Goal: Task Accomplishment & Management: Use online tool/utility

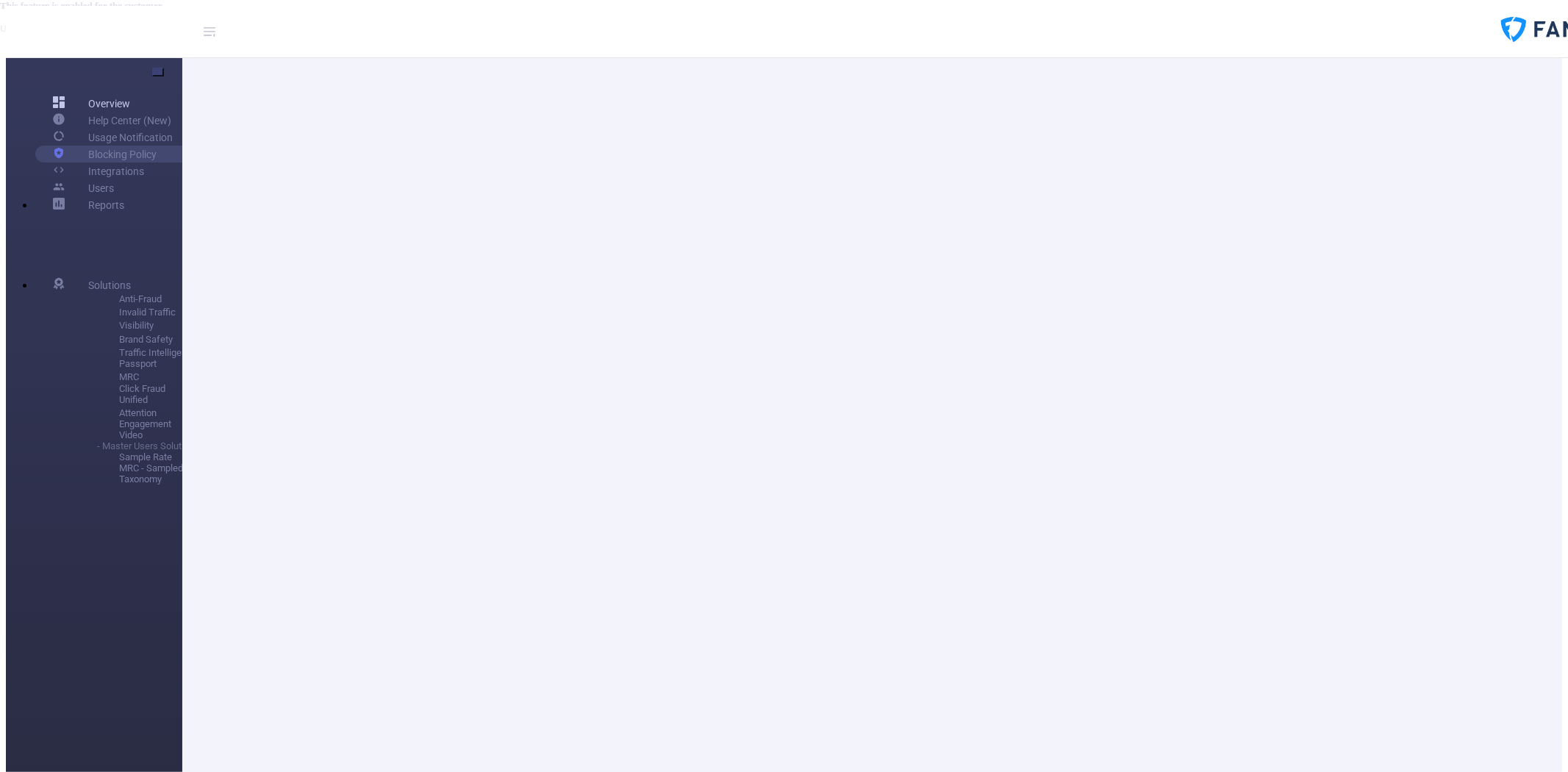
click at [73, 95] on link "Overview" at bounding box center [91, 102] width 77 height 17
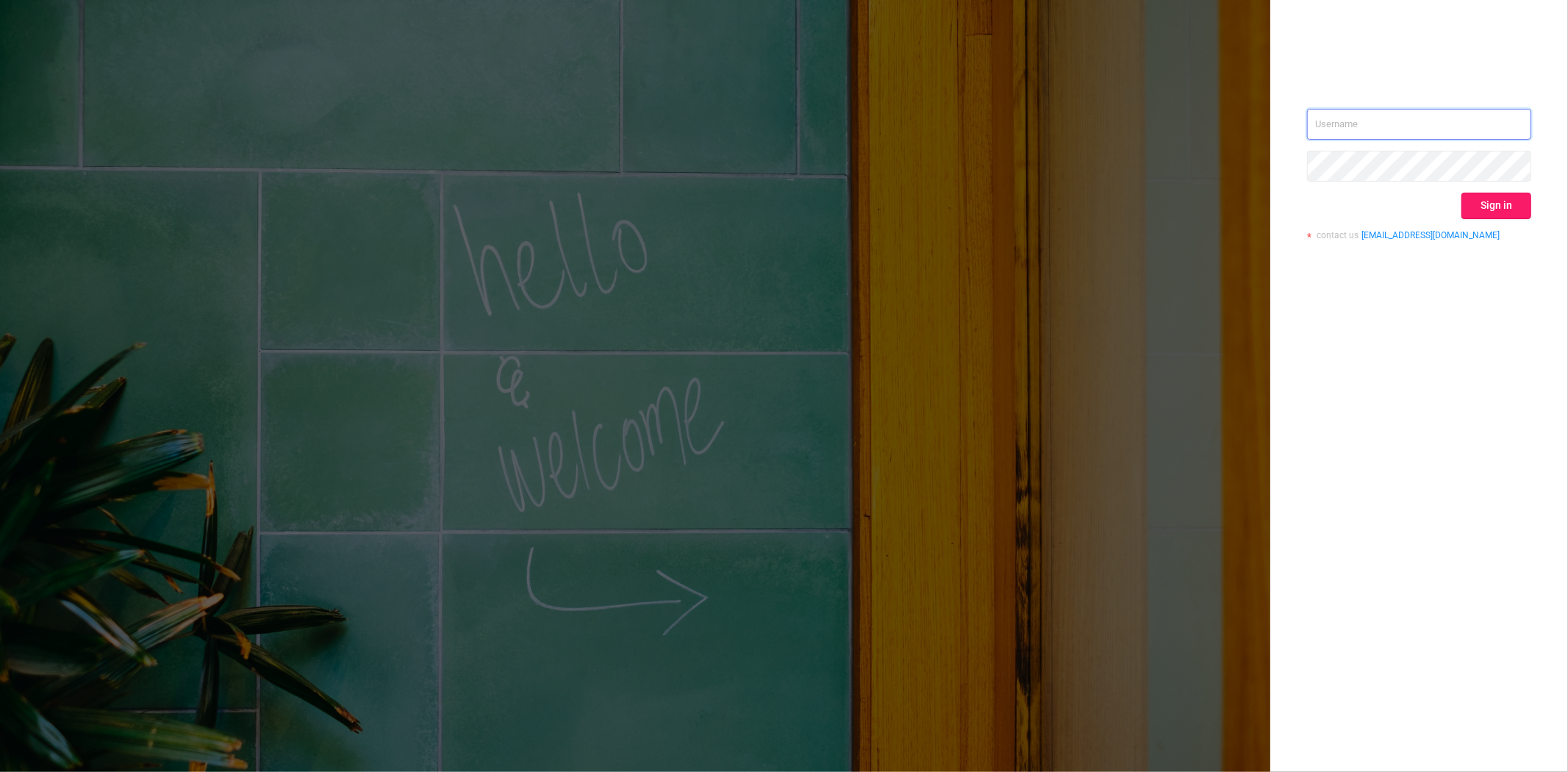
type input "[PERSON_NAME][EMAIL_ADDRESS][DOMAIN_NAME]"
click at [1477, 208] on button "Sign in" at bounding box center [1496, 205] width 70 height 26
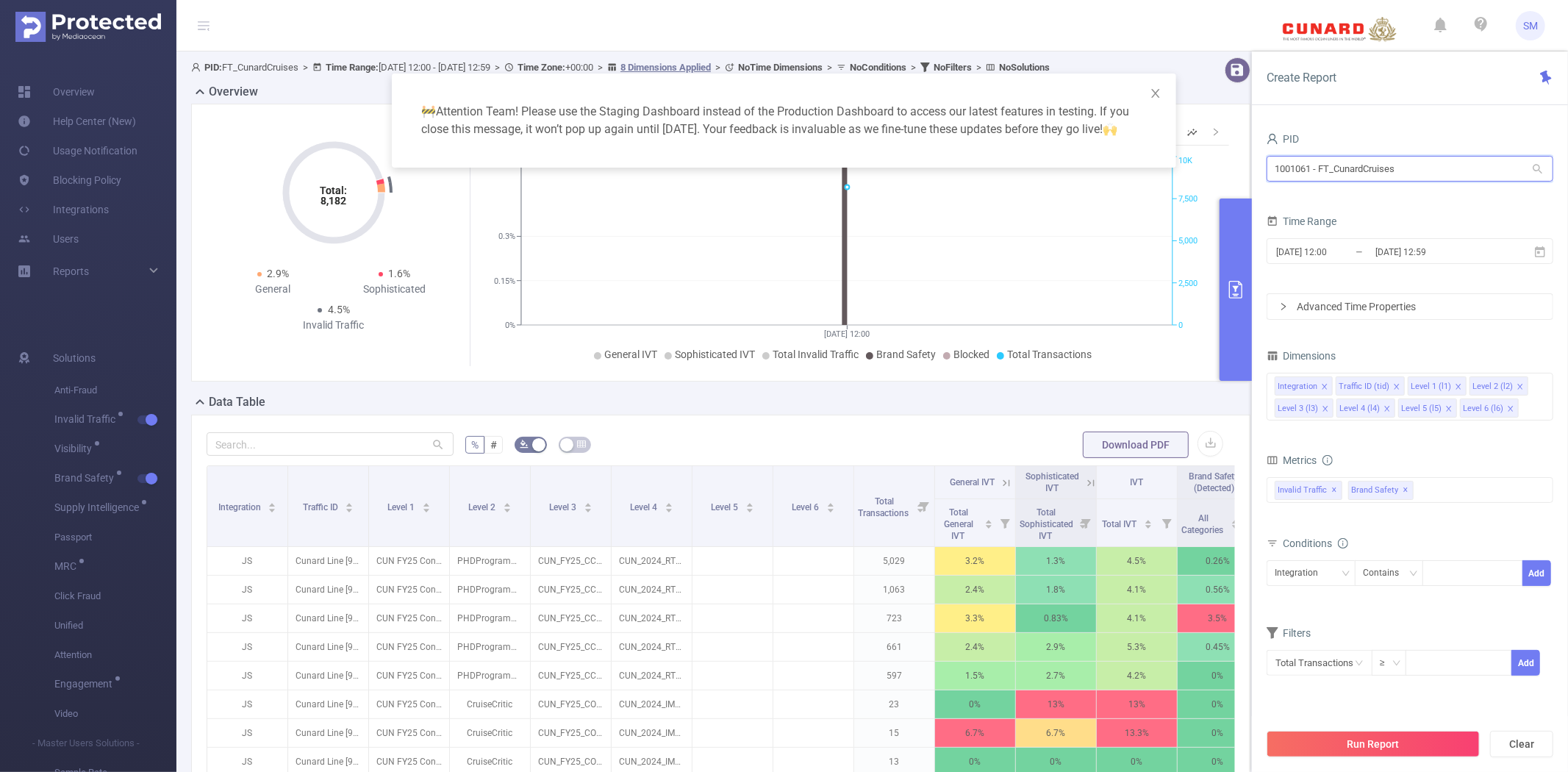
drag, startPoint x: 1441, startPoint y: 170, endPoint x: 1258, endPoint y: 170, distance: 183.0
click at [1258, 170] on div "PID 1001061 - FT_CunardCruises 1001061 - FT_CunardCruises Time Range [DATE] 12:…" at bounding box center [1410, 456] width 316 height 683
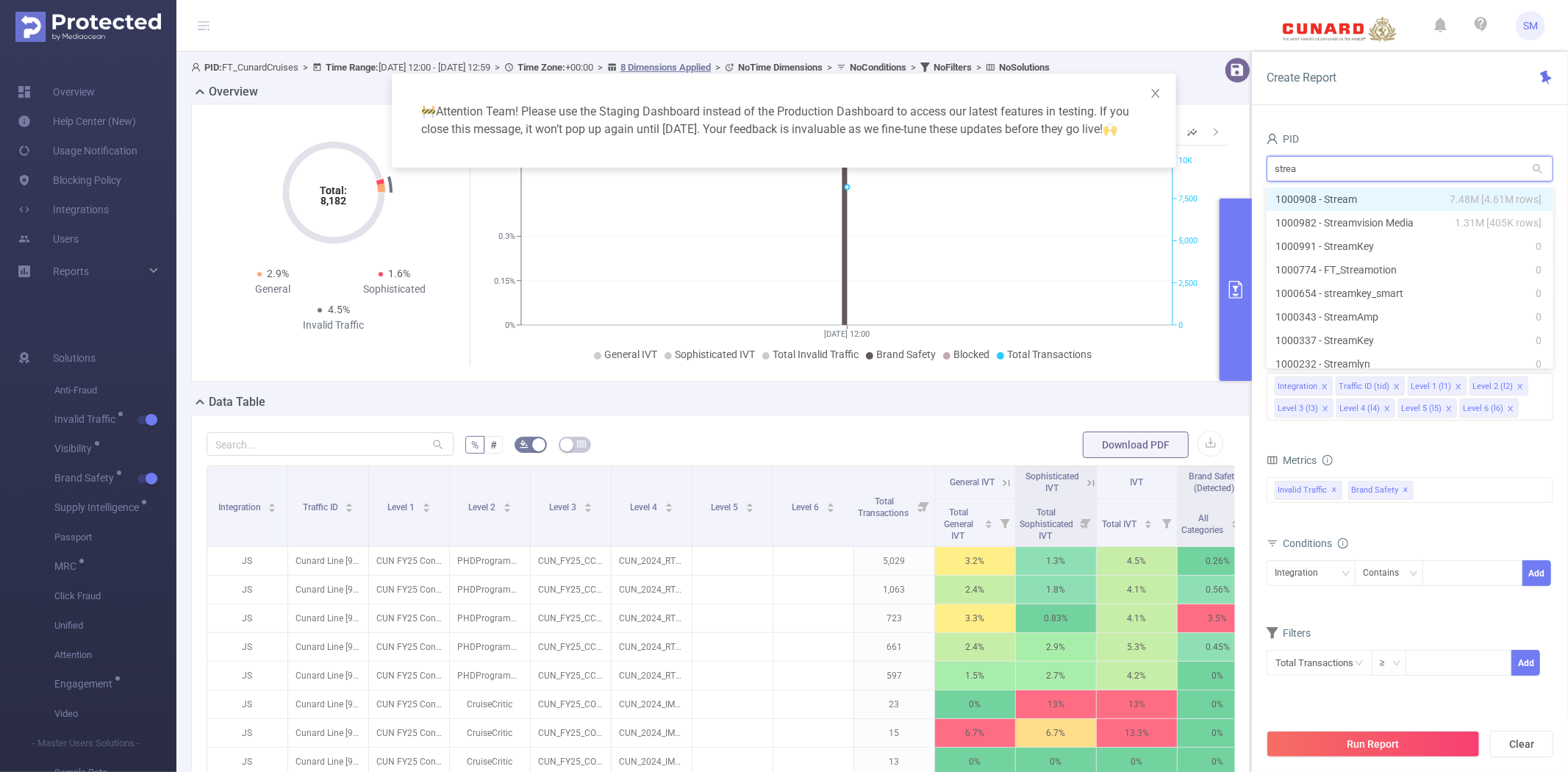
type input "stream"
click at [1316, 216] on li "1000982 - Streamvision Media 1.31M [405K rows]" at bounding box center [1410, 223] width 287 height 23
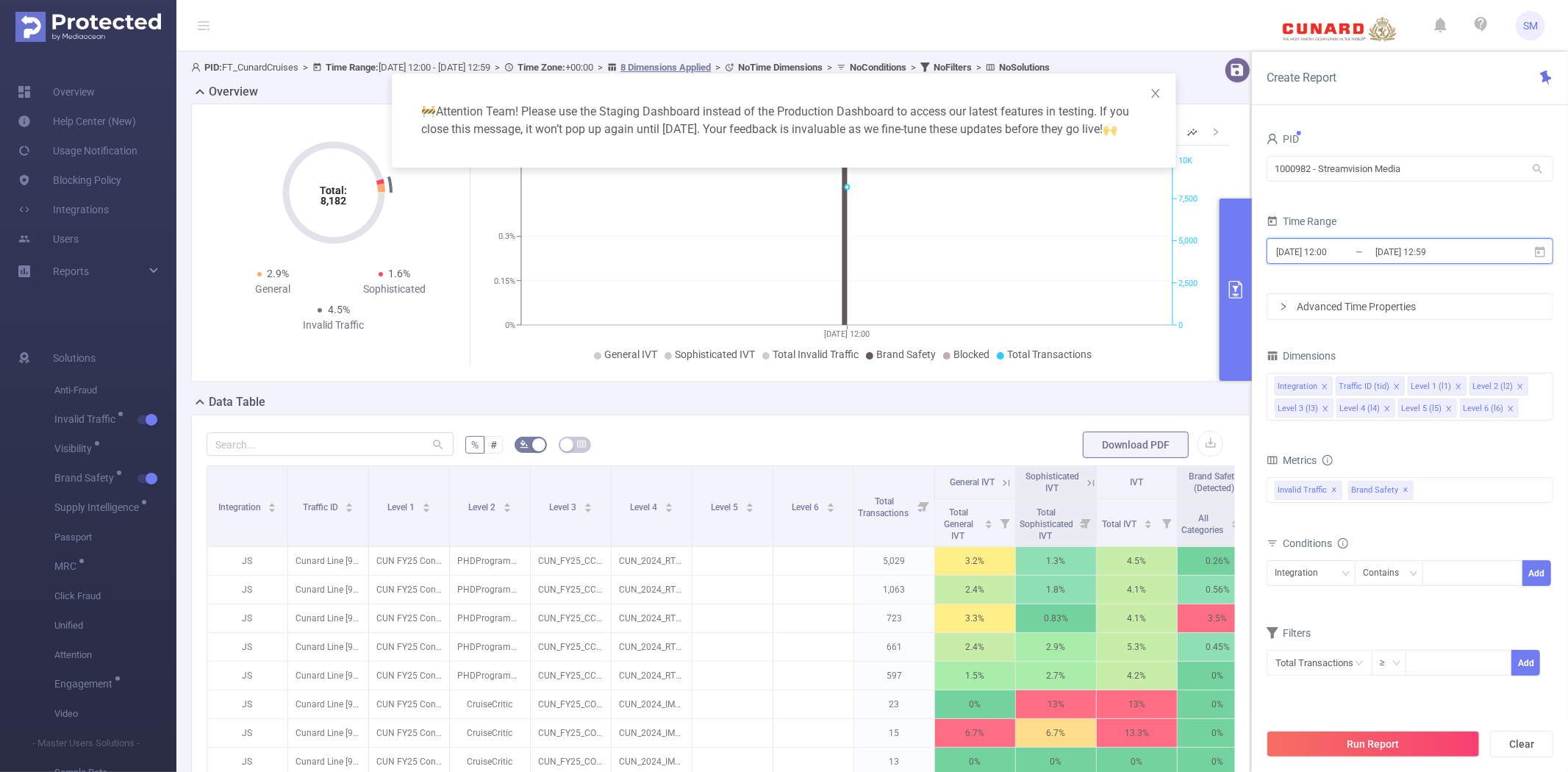
click at [1544, 252] on icon at bounding box center [1540, 251] width 11 height 11
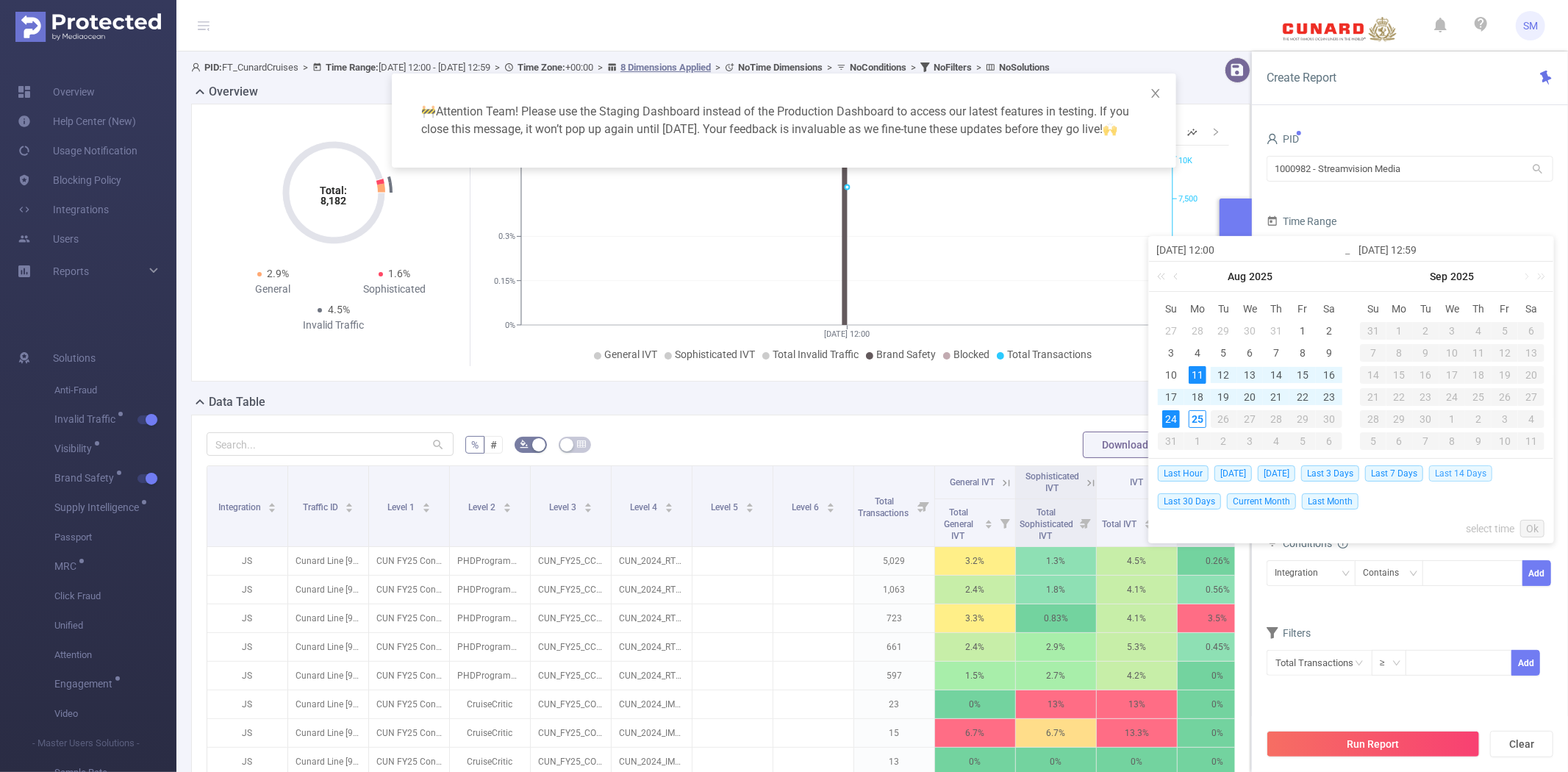
click at [1477, 475] on span "Last 14 Days" at bounding box center [1460, 473] width 63 height 17
type input "[DATE] 00:00"
type input "[DATE] 23:59"
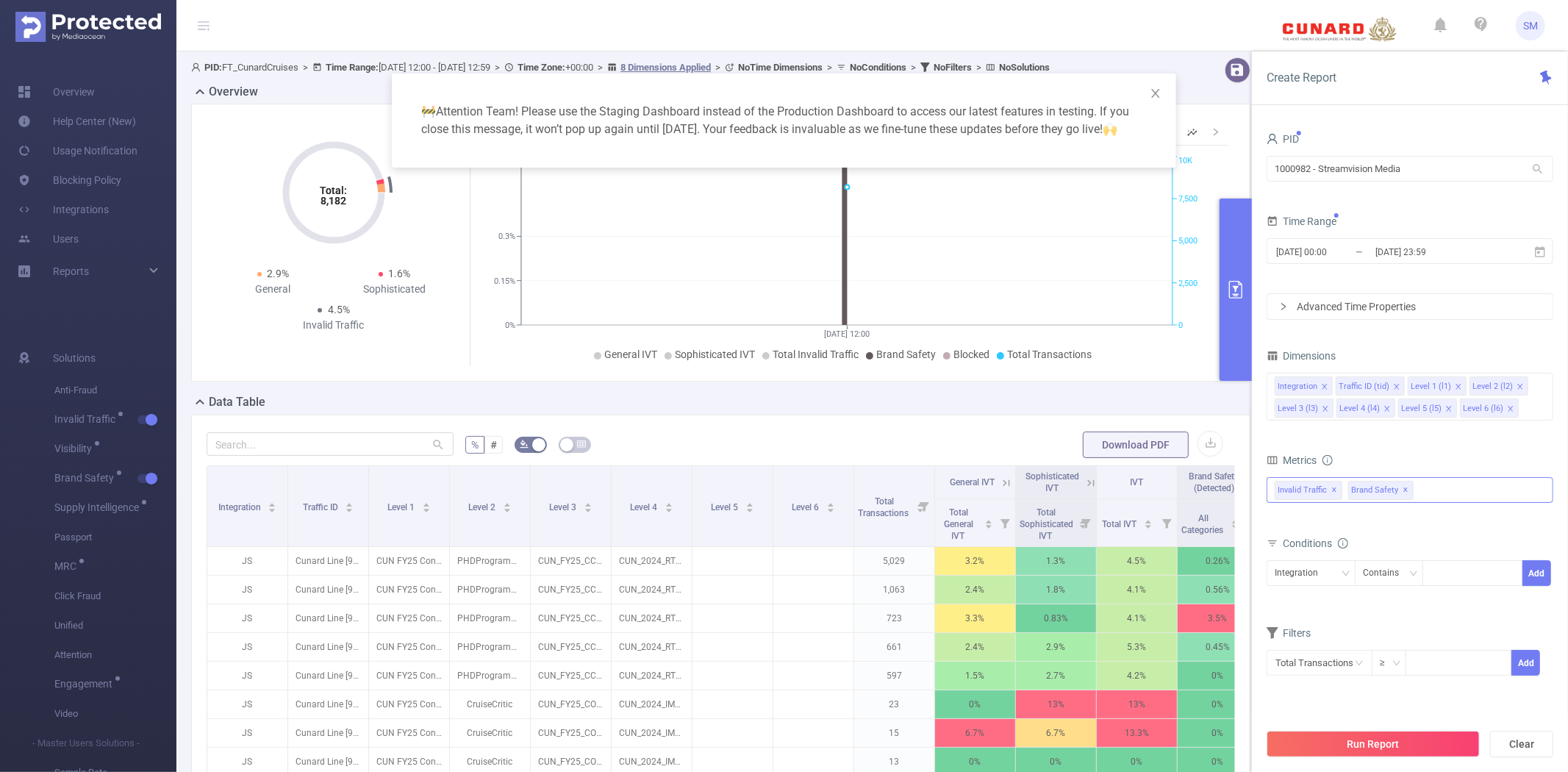
click at [1452, 486] on div "Invalid Traffic ✕ Brand Safety ✕" at bounding box center [1410, 490] width 287 height 25
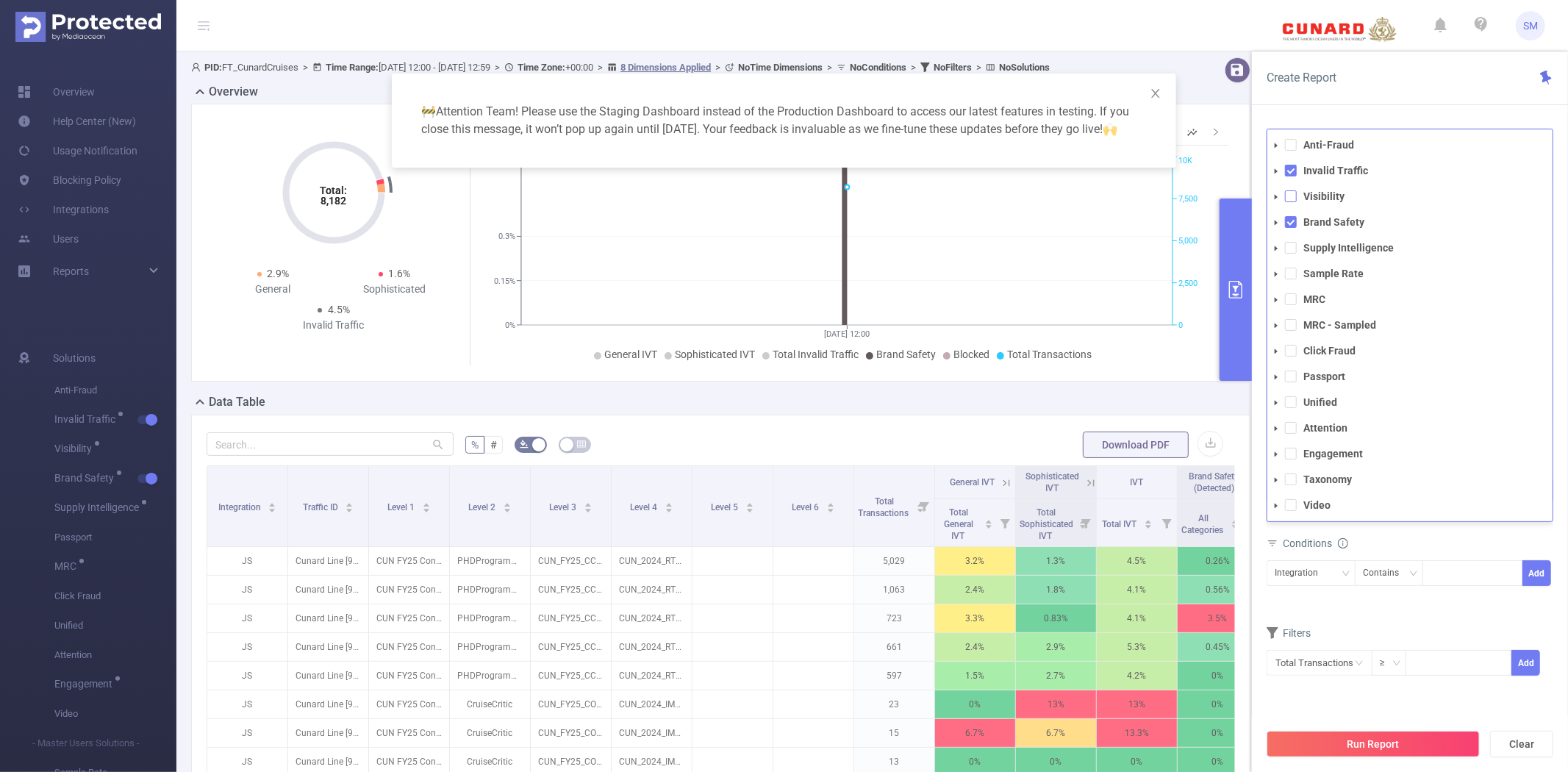
click at [1296, 194] on span at bounding box center [1291, 196] width 12 height 12
click at [1286, 431] on span at bounding box center [1291, 427] width 12 height 12
click at [1413, 744] on button "Run Report" at bounding box center [1373, 744] width 213 height 26
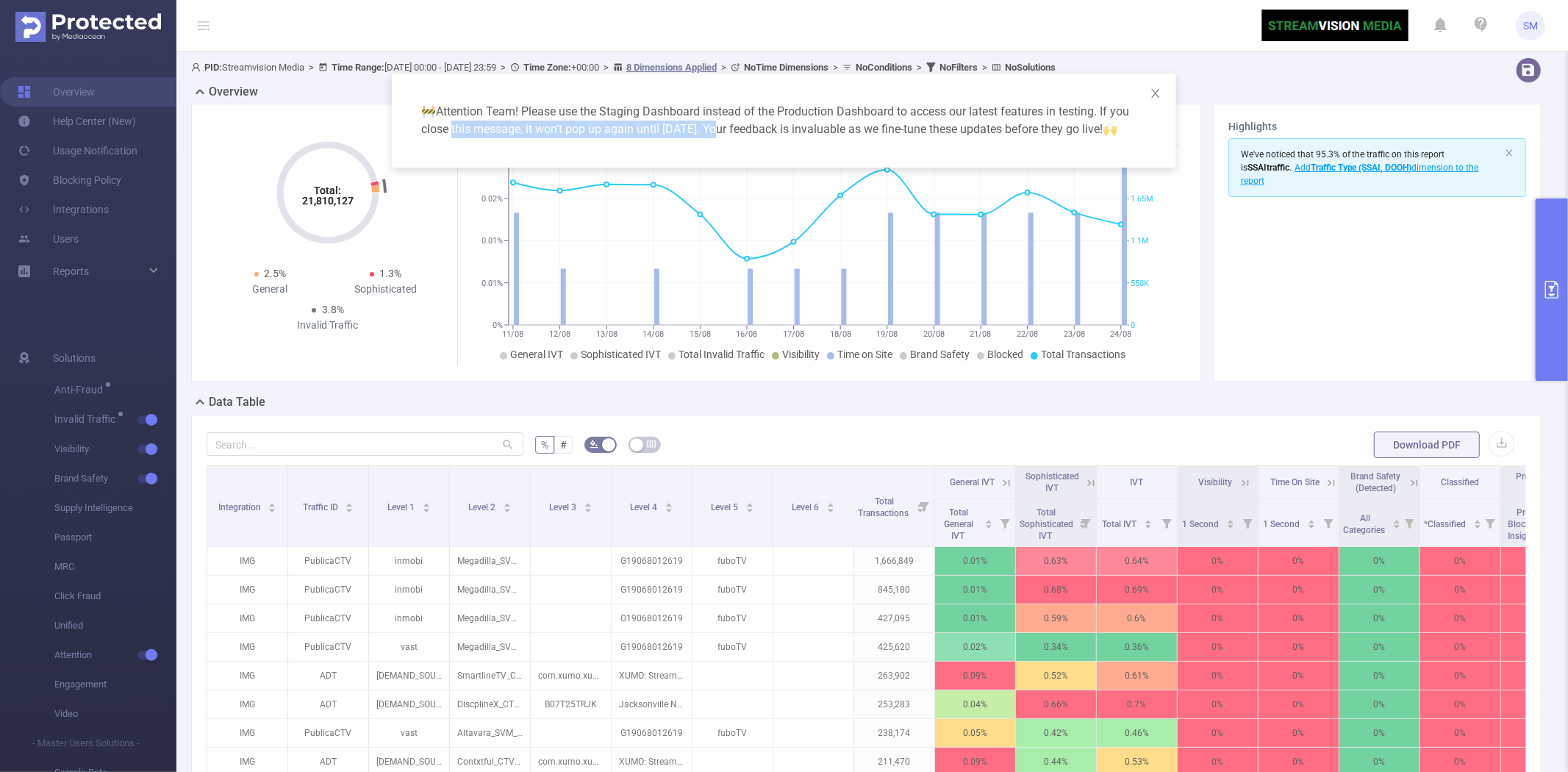
drag, startPoint x: 446, startPoint y: 490, endPoint x: 717, endPoint y: 432, distance: 277.1
click at [717, 432] on div "🚧 Attention Team! Please use the Staging Dashboard instead of the Production Da…" at bounding box center [784, 386] width 1568 height 772
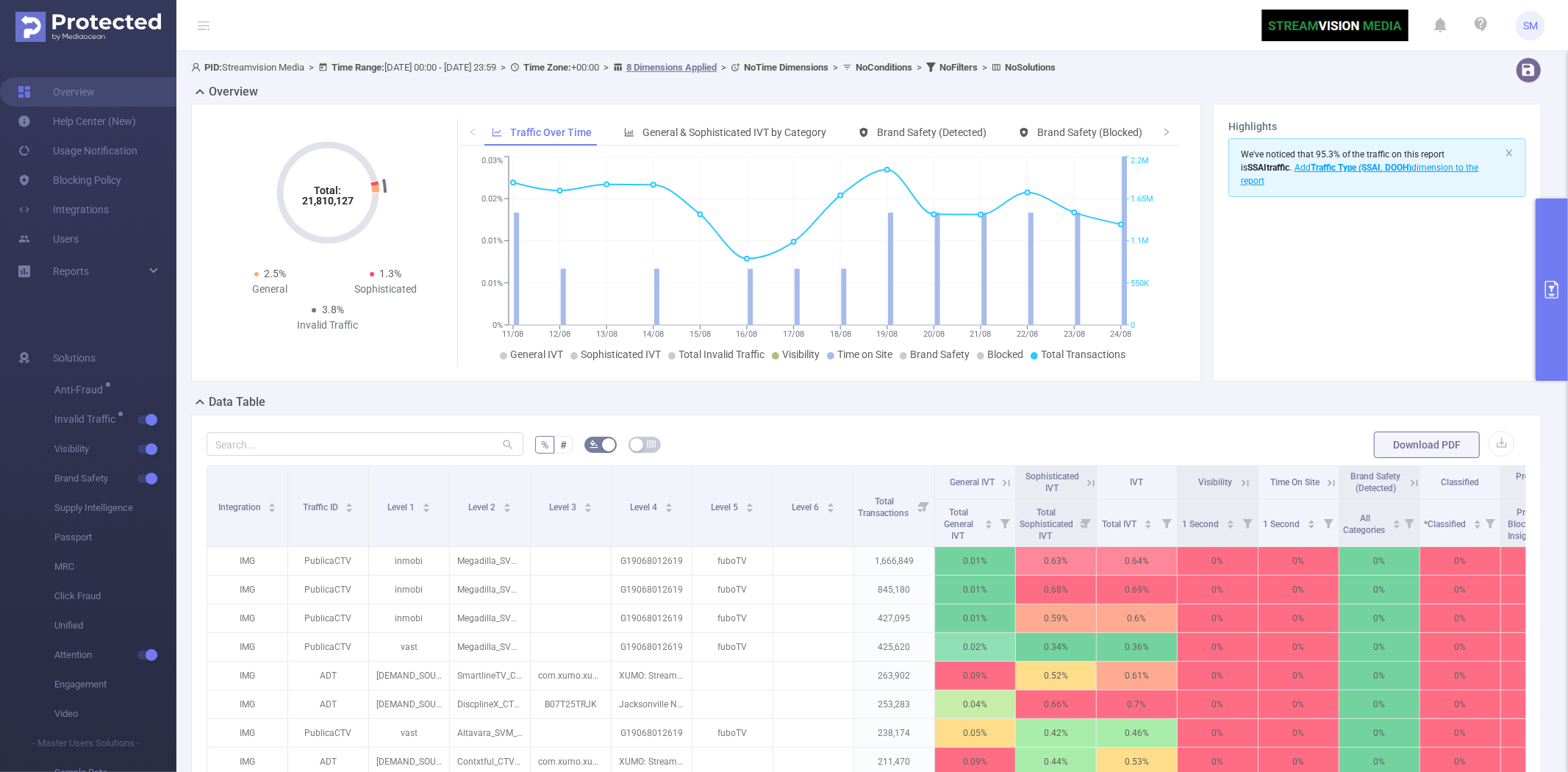
click at [717, 432] on div "🚧 Attention Team! Please use the Staging Dashboard instead of the Production Da…" at bounding box center [784, 386] width 1568 height 772
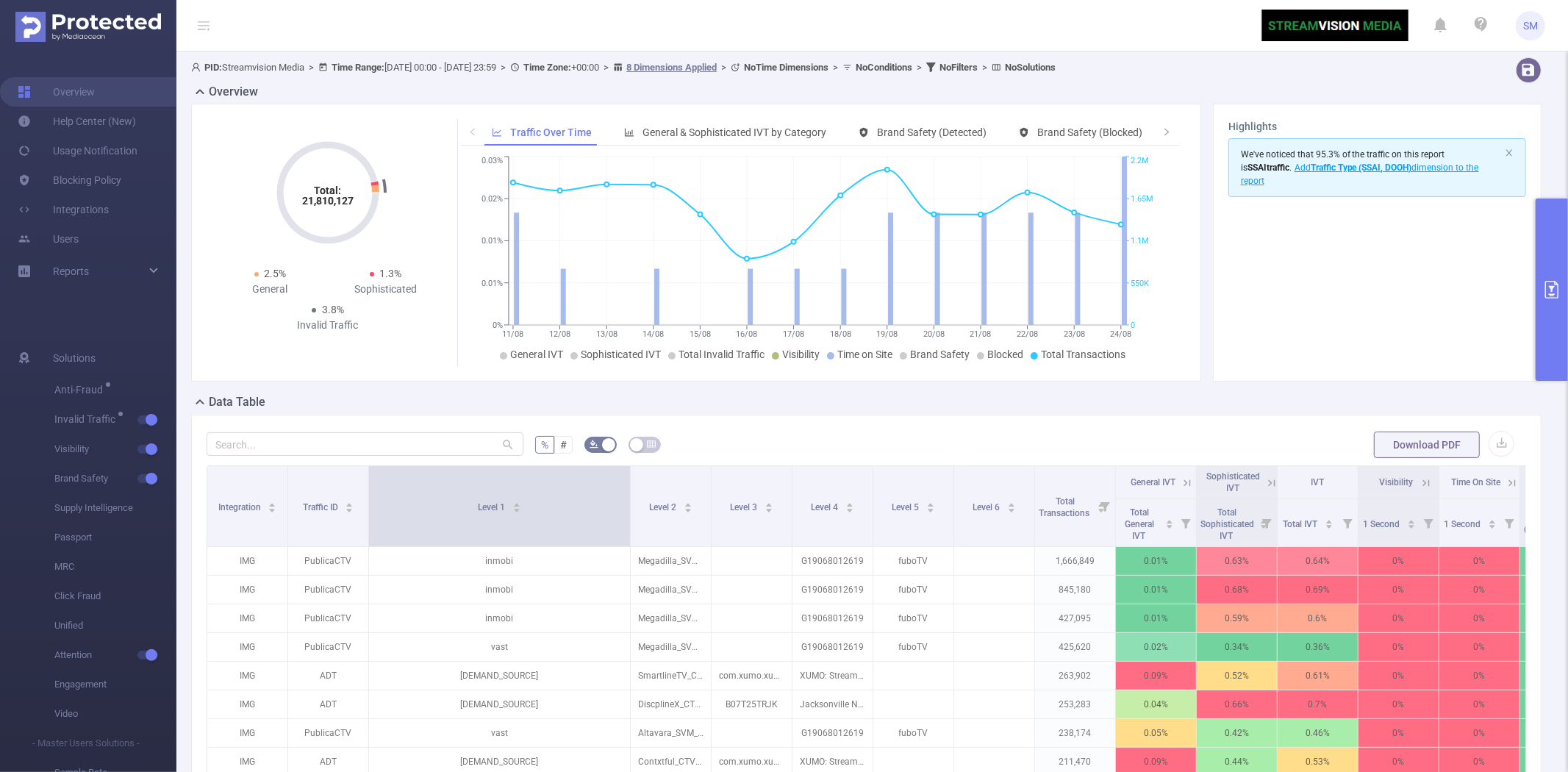
drag, startPoint x: 445, startPoint y: 498, endPoint x: 626, endPoint y: 493, distance: 181.1
click at [626, 493] on span at bounding box center [630, 507] width 8 height 80
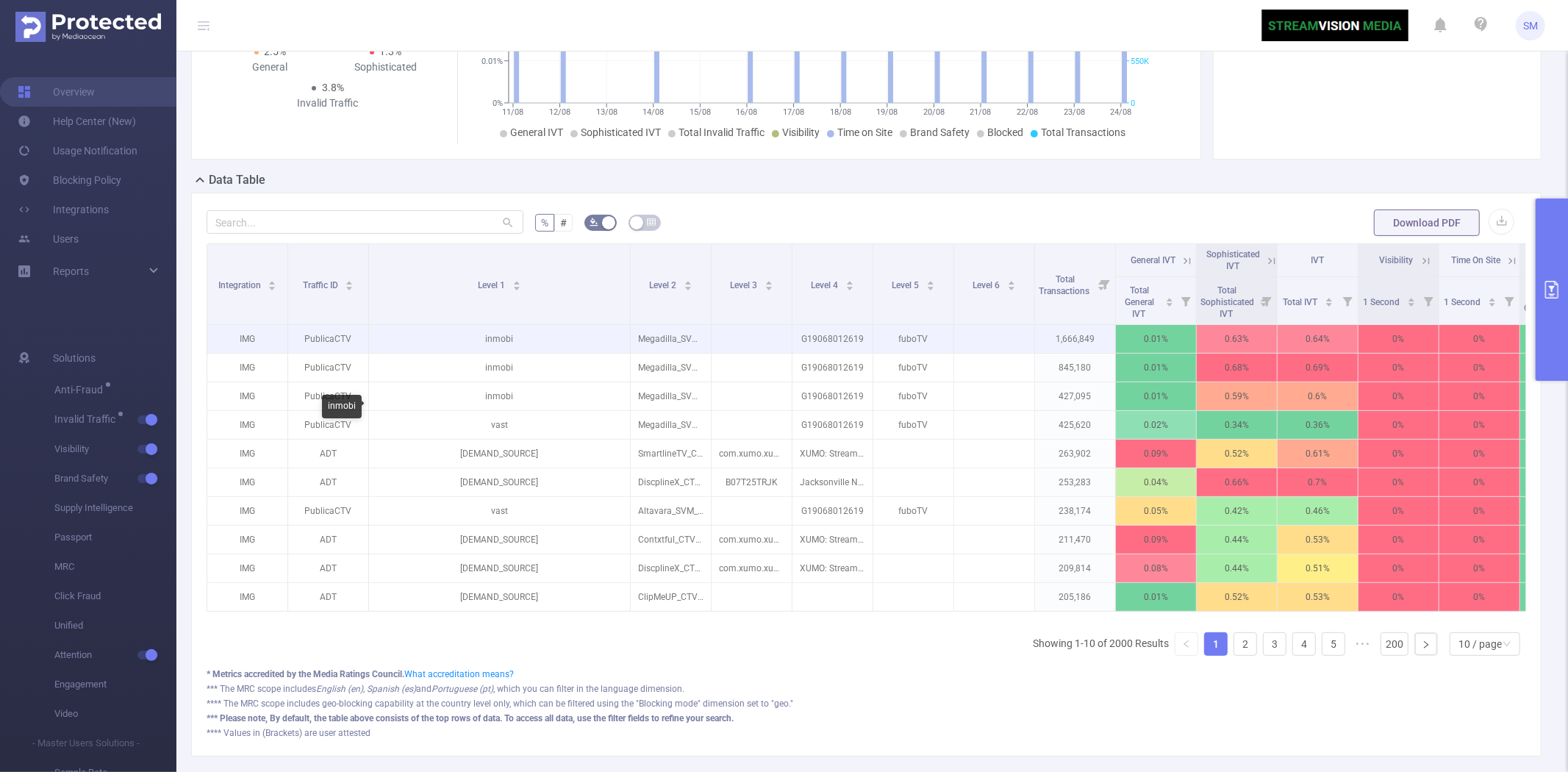
scroll to position [245, 0]
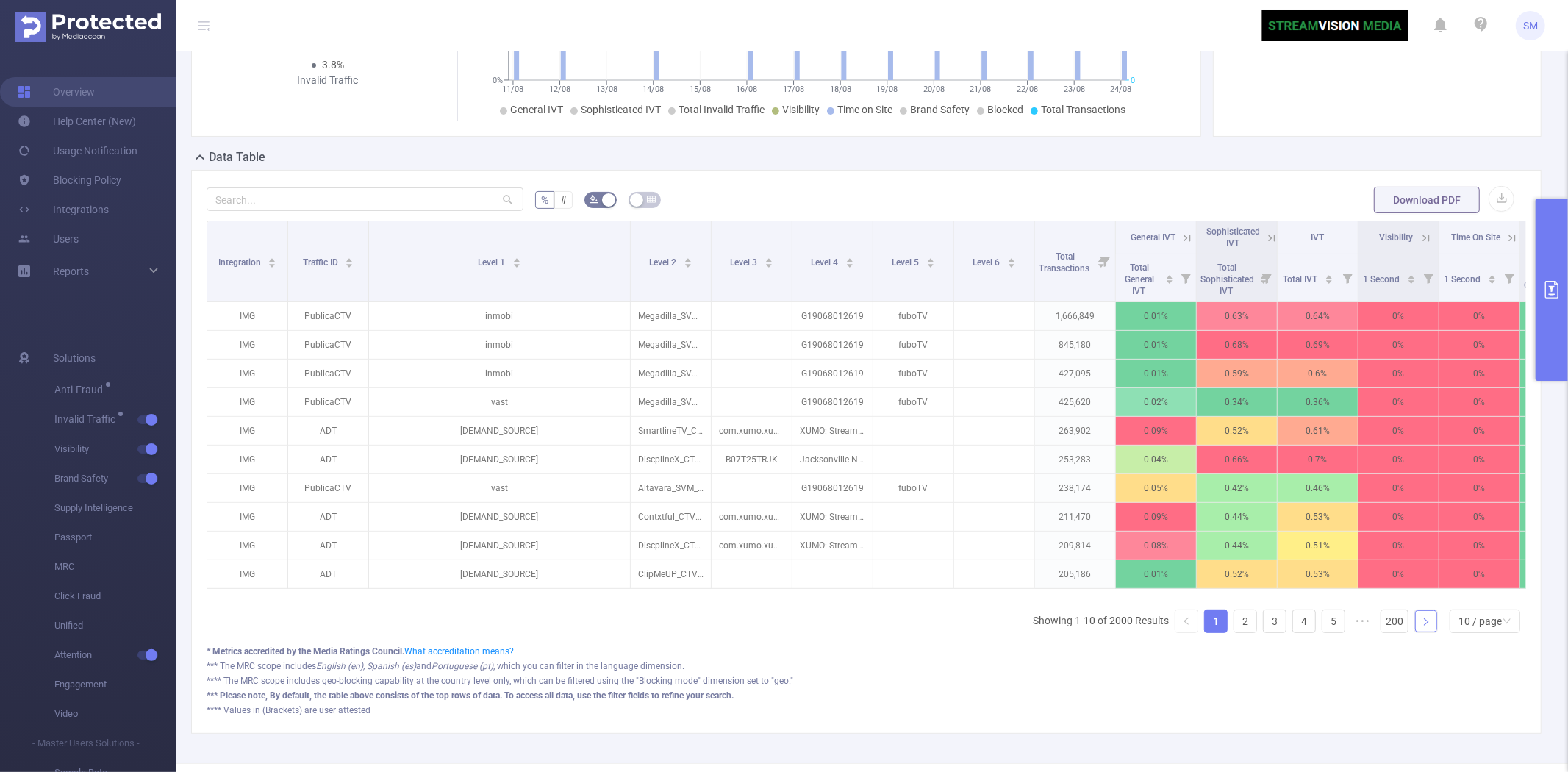
click at [1419, 632] on link at bounding box center [1426, 621] width 22 height 22
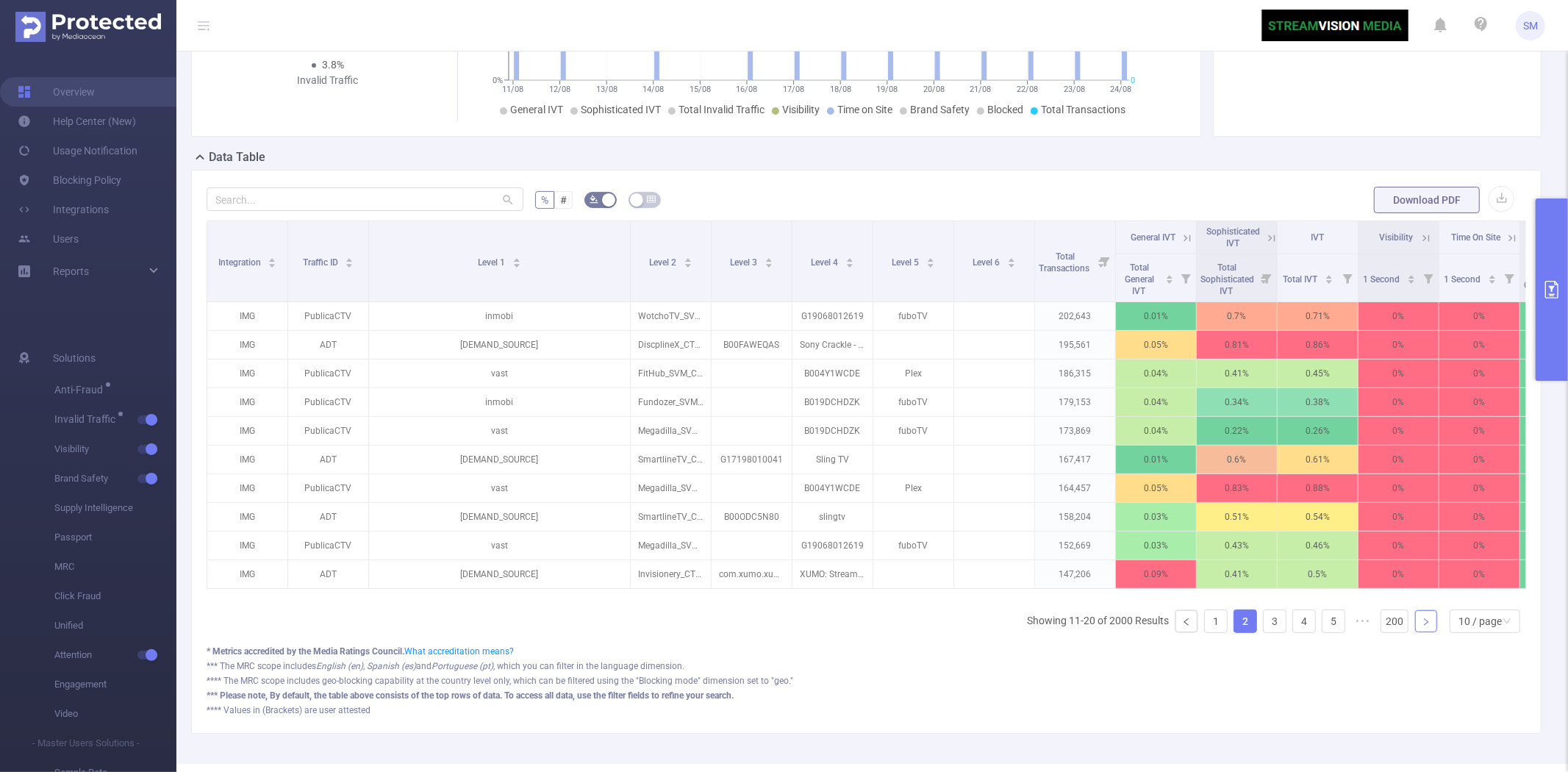
click at [1419, 632] on link at bounding box center [1426, 621] width 22 height 22
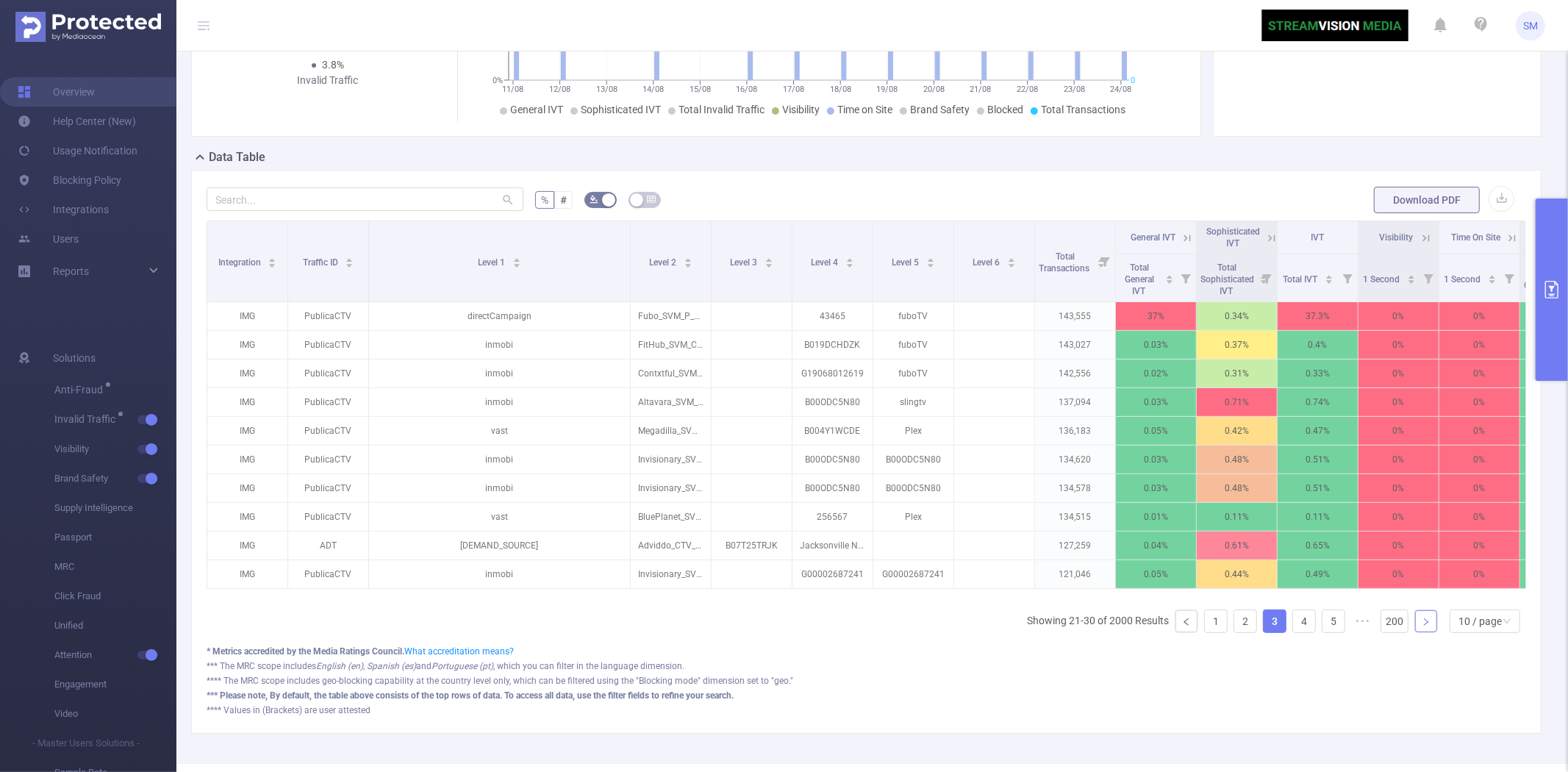
click at [1419, 632] on link at bounding box center [1426, 621] width 22 height 22
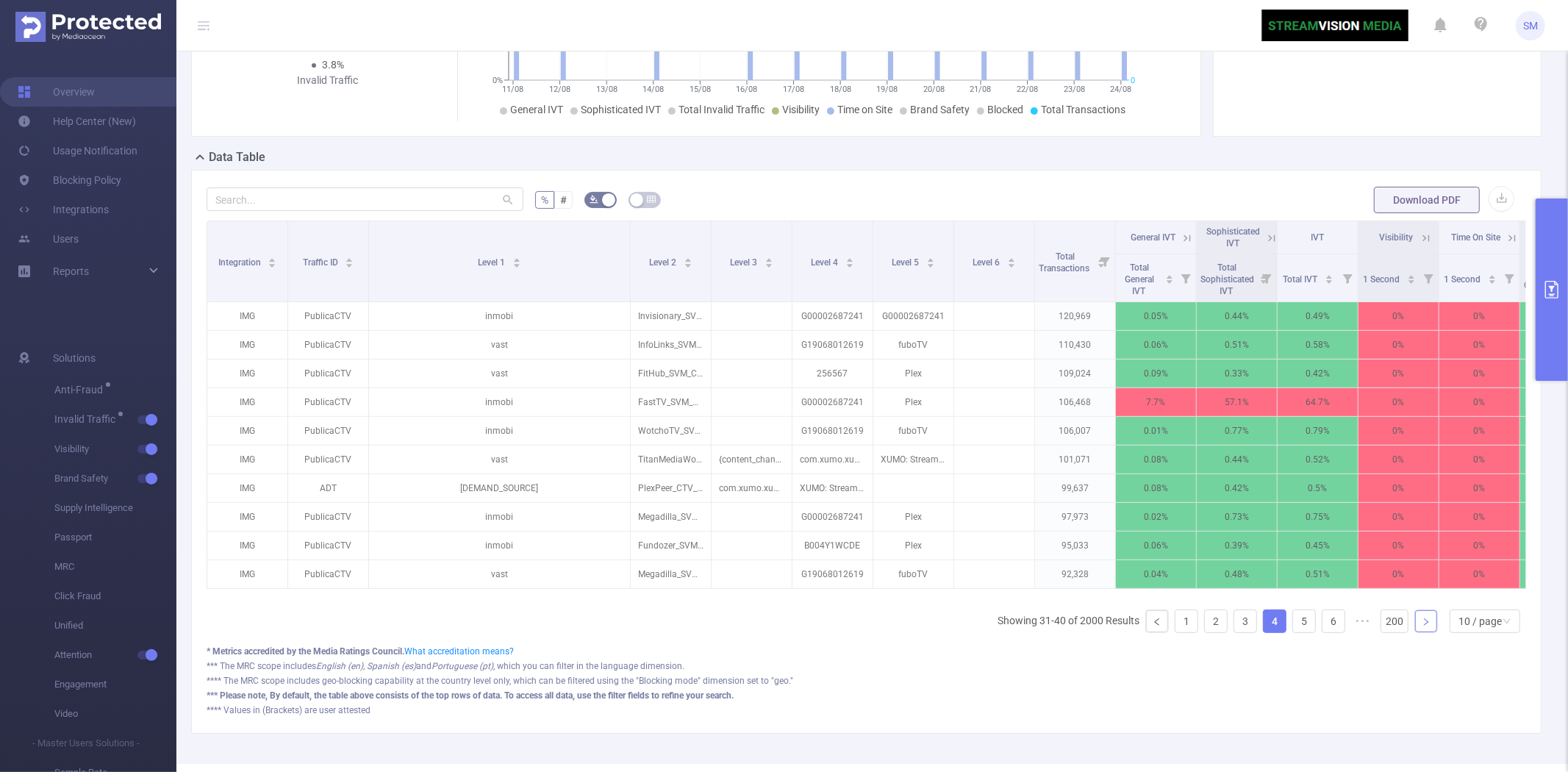
click at [1419, 632] on link at bounding box center [1426, 621] width 22 height 22
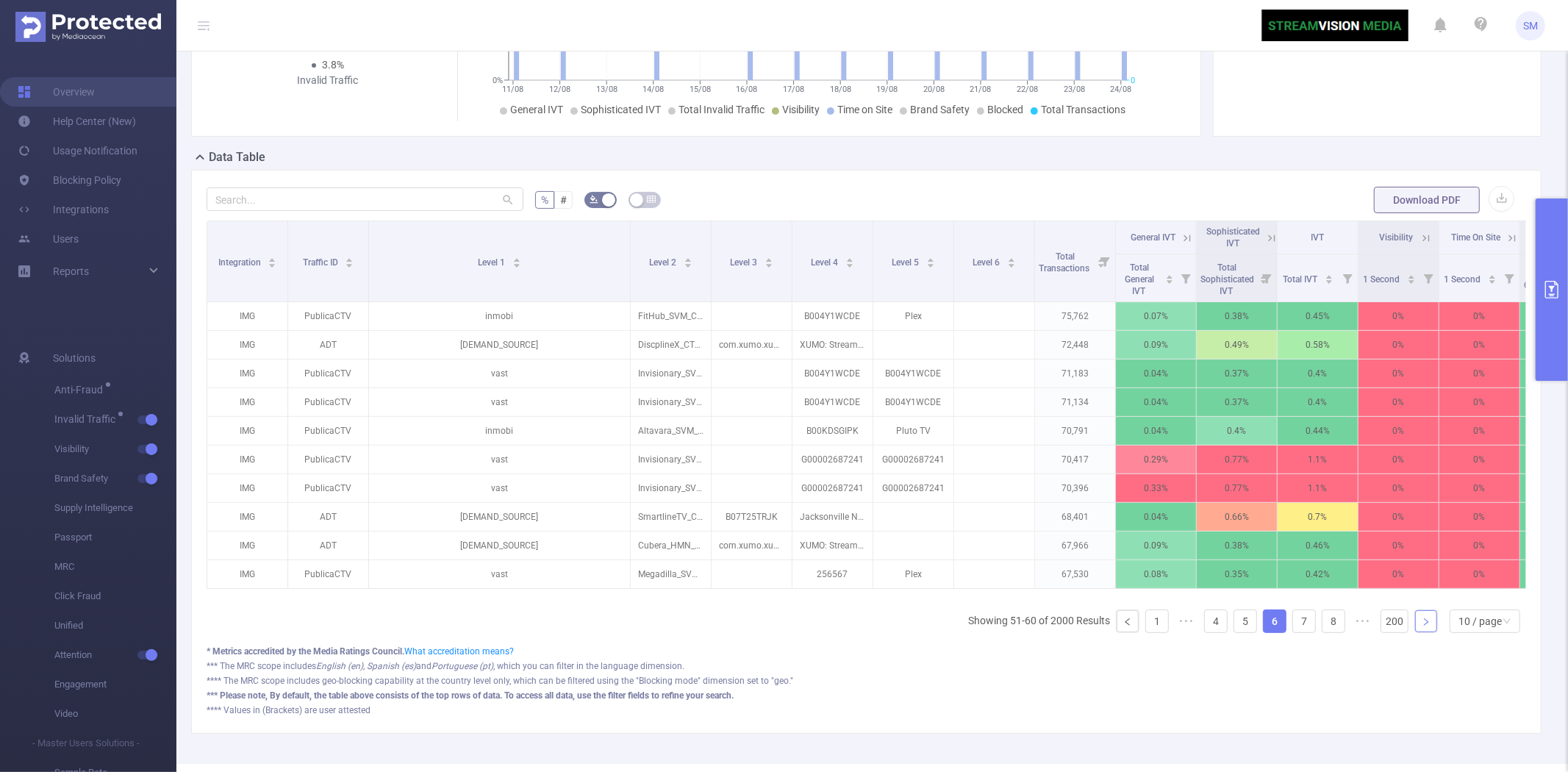
click at [1419, 632] on link at bounding box center [1426, 621] width 22 height 22
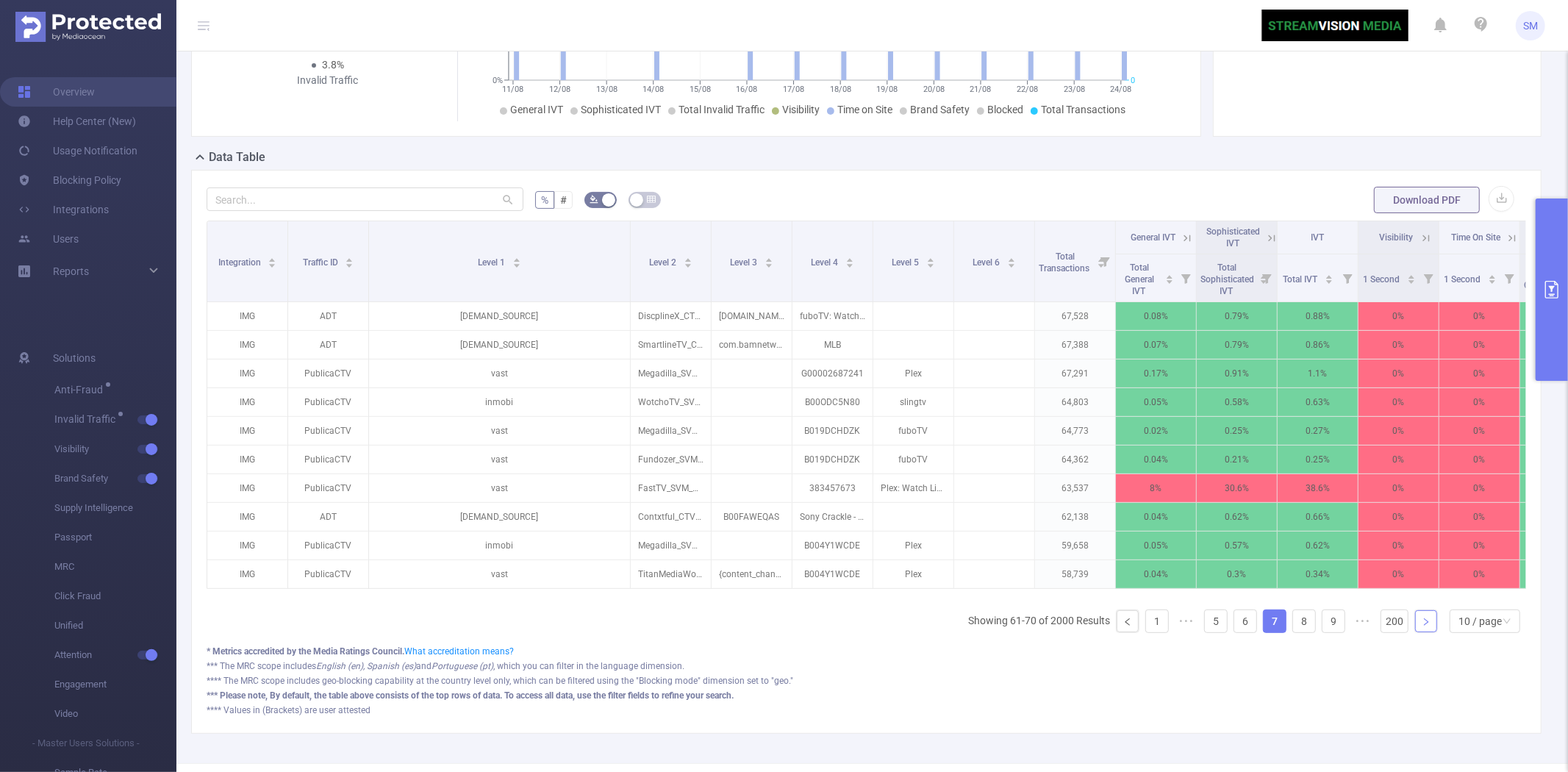
click at [1419, 632] on link at bounding box center [1426, 621] width 22 height 22
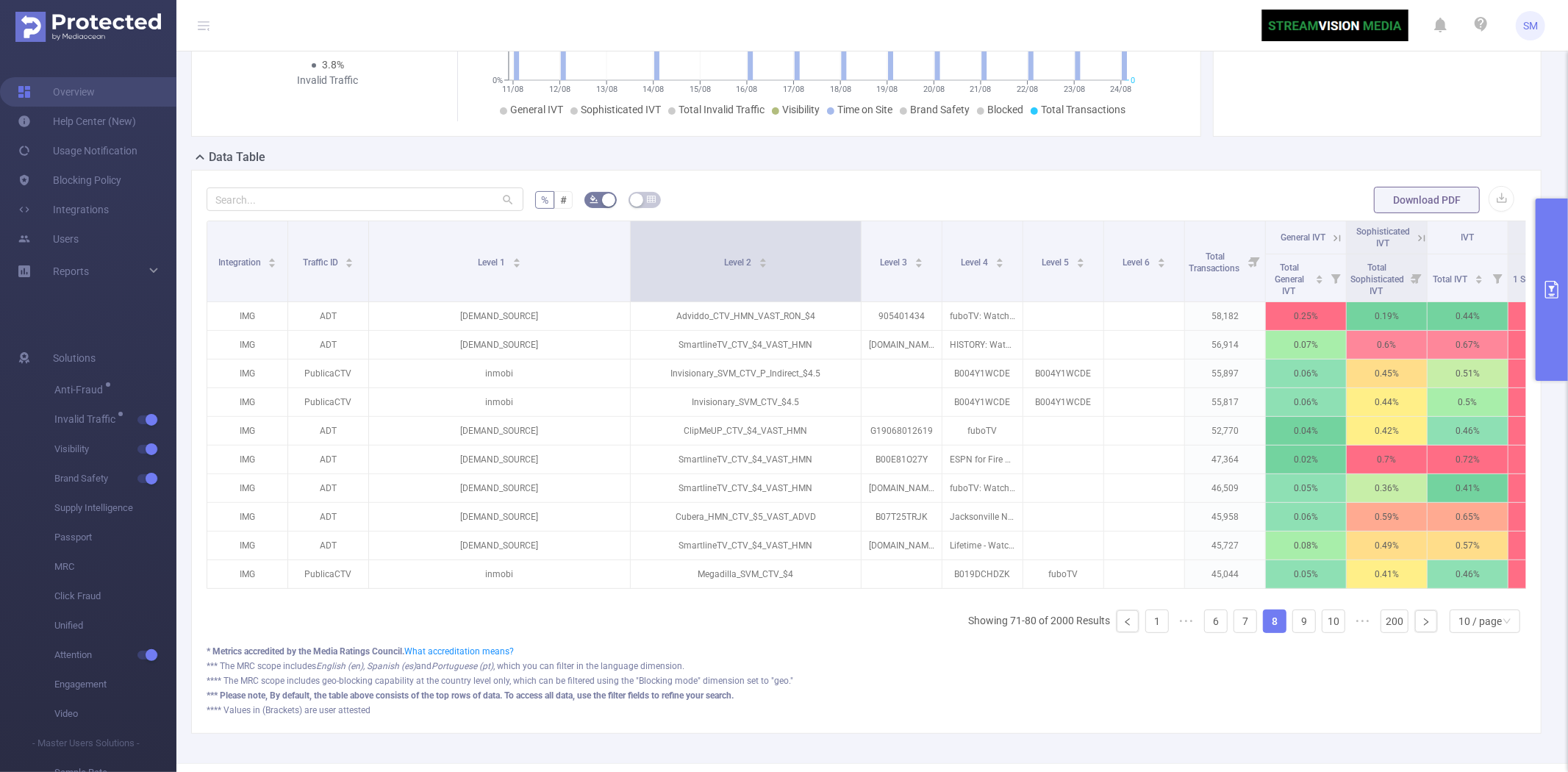
drag, startPoint x: 707, startPoint y: 246, endPoint x: 857, endPoint y: 246, distance: 150.0
click at [857, 246] on span at bounding box center [861, 262] width 8 height 80
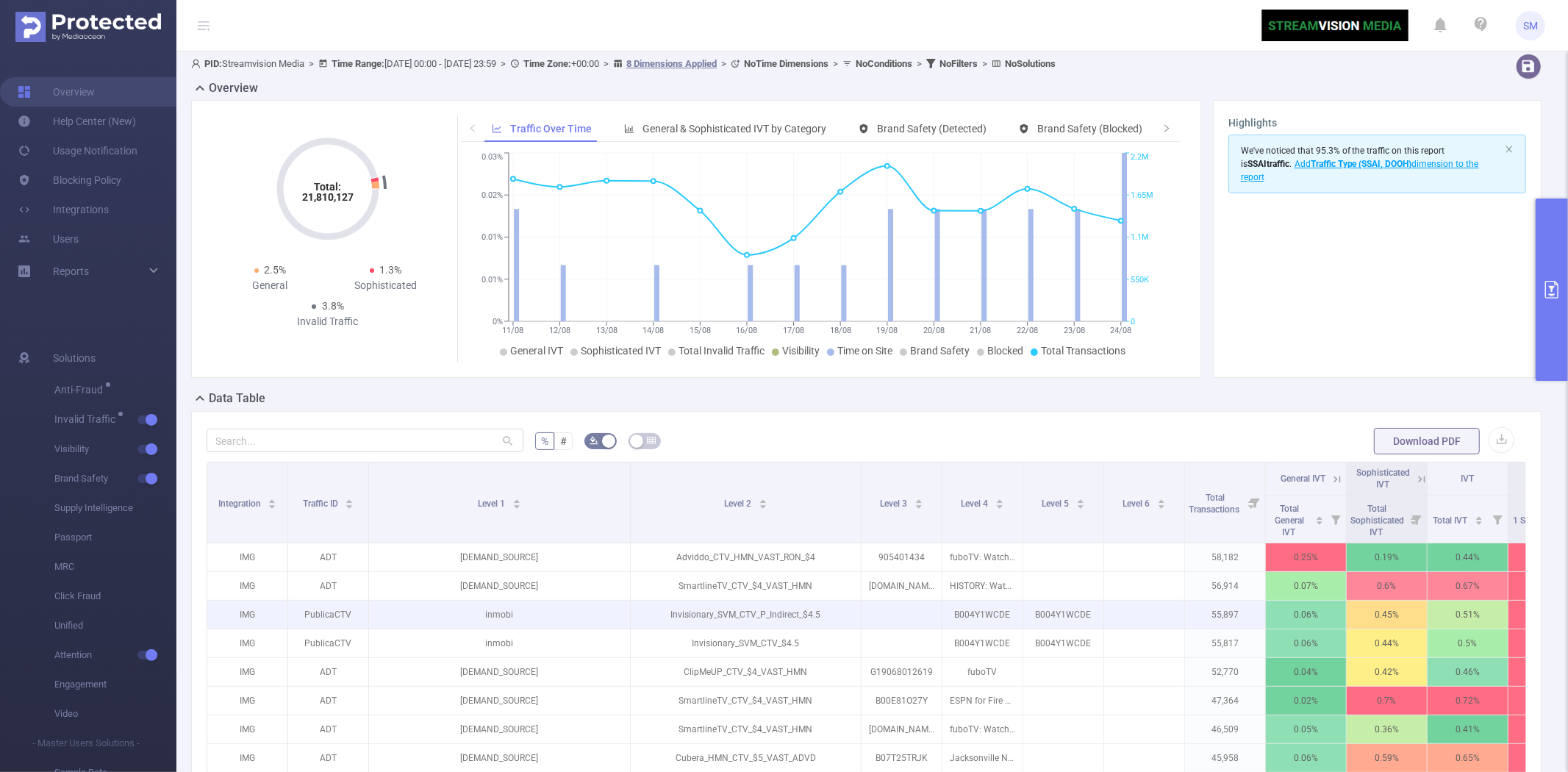
scroll to position [0, 0]
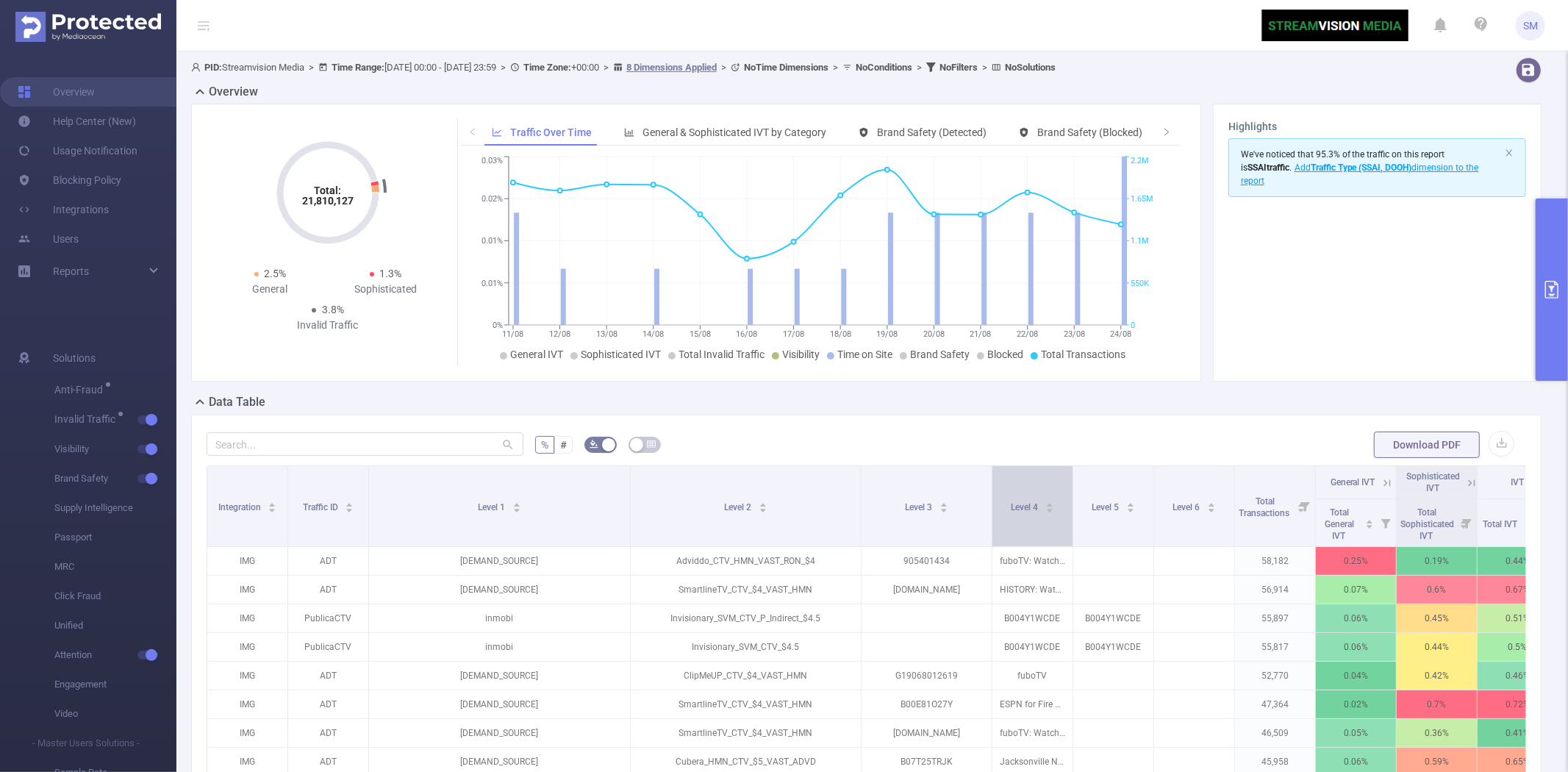
drag, startPoint x: 939, startPoint y: 491, endPoint x: 988, endPoint y: 490, distance: 49.0
click at [988, 490] on span at bounding box center [991, 507] width 8 height 80
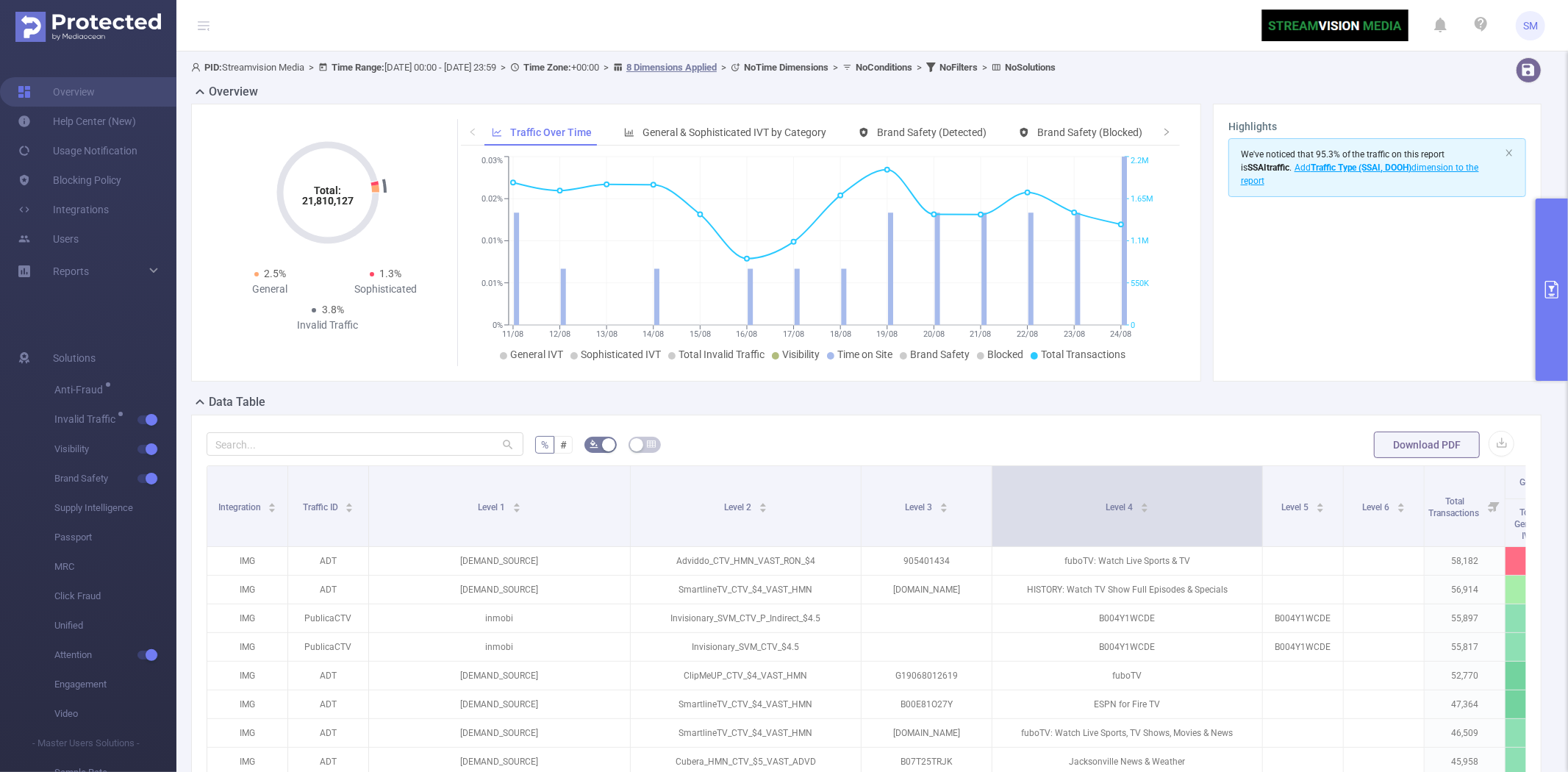
drag, startPoint x: 1068, startPoint y: 475, endPoint x: 1258, endPoint y: 475, distance: 190.0
click at [1258, 475] on span at bounding box center [1262, 507] width 8 height 80
